Goal: Task Accomplishment & Management: Manage account settings

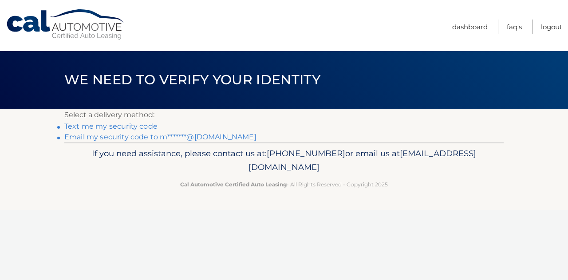
click at [180, 139] on link "Email my security code to m*******@gmail.com" at bounding box center [160, 137] width 192 height 8
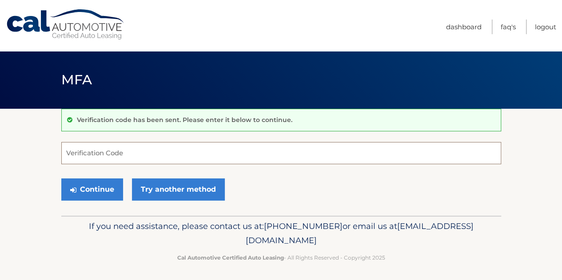
click at [162, 155] on input "Verification Code" at bounding box center [281, 153] width 440 height 22
click at [146, 155] on input "Verification Code" at bounding box center [281, 153] width 440 height 22
paste input "071603"
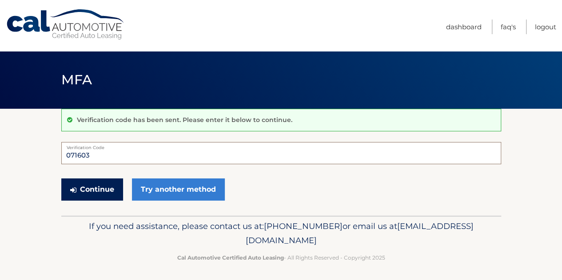
type input "071603"
click at [92, 192] on button "Continue" at bounding box center [92, 189] width 62 height 22
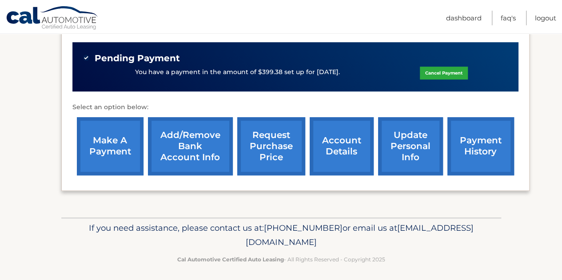
scroll to position [327, 0]
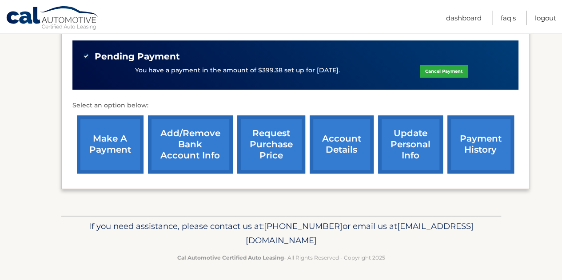
click at [344, 143] on link "account details" at bounding box center [341, 144] width 64 height 58
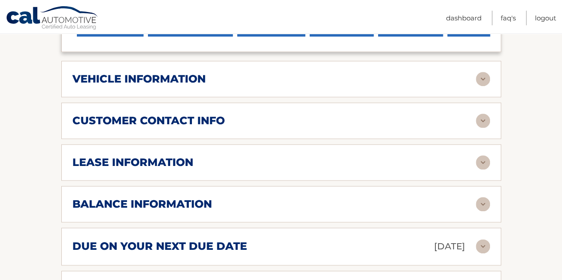
scroll to position [476, 0]
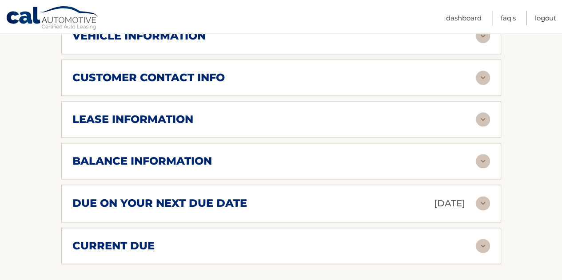
click at [485, 112] on img at bounding box center [483, 119] width 14 height 14
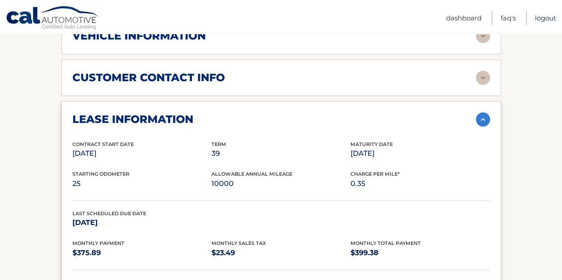
click at [543, 21] on link "Logout" at bounding box center [545, 18] width 21 height 15
